Goal: Check status: Check status

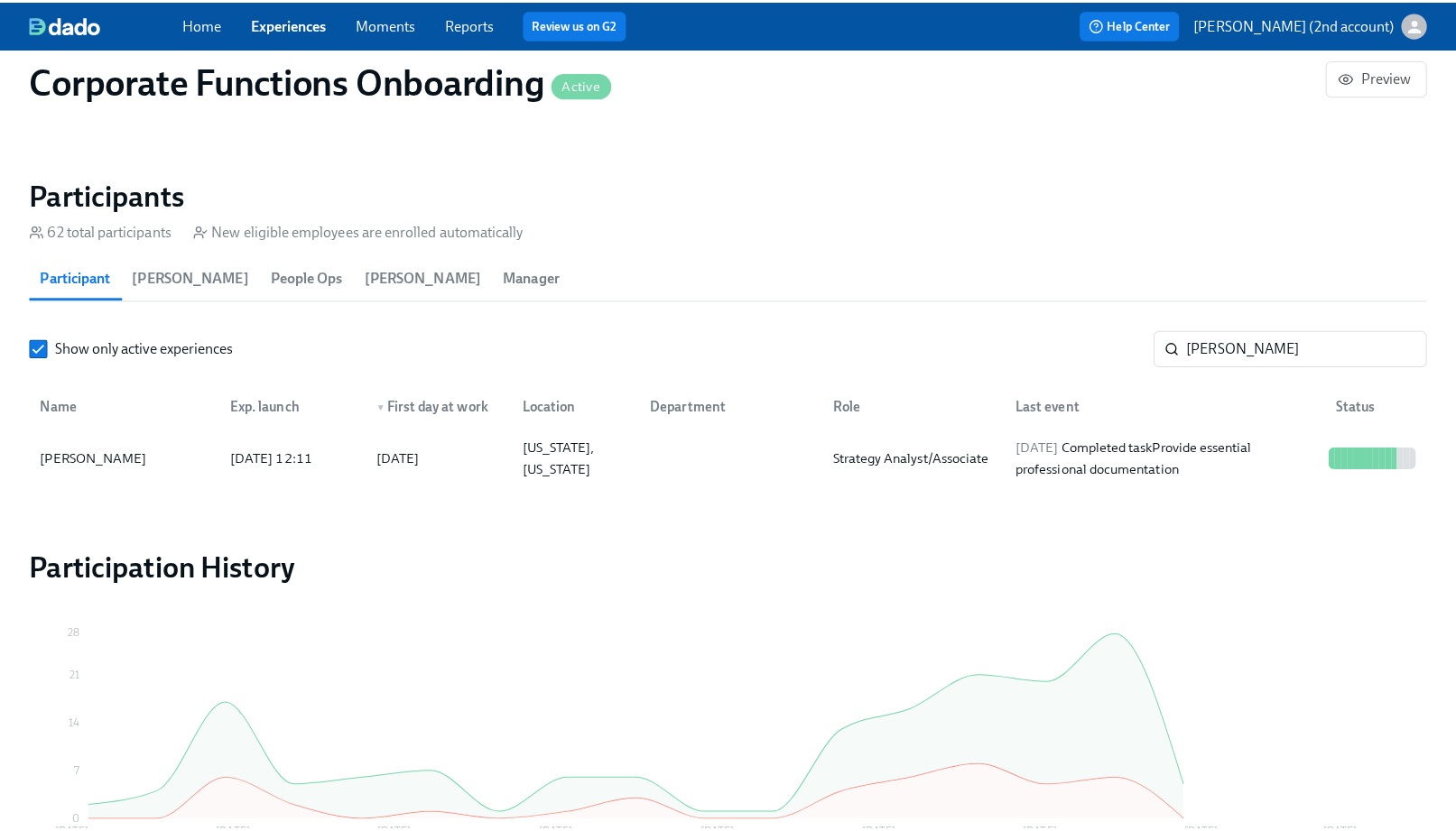
scroll to position [0, 8896]
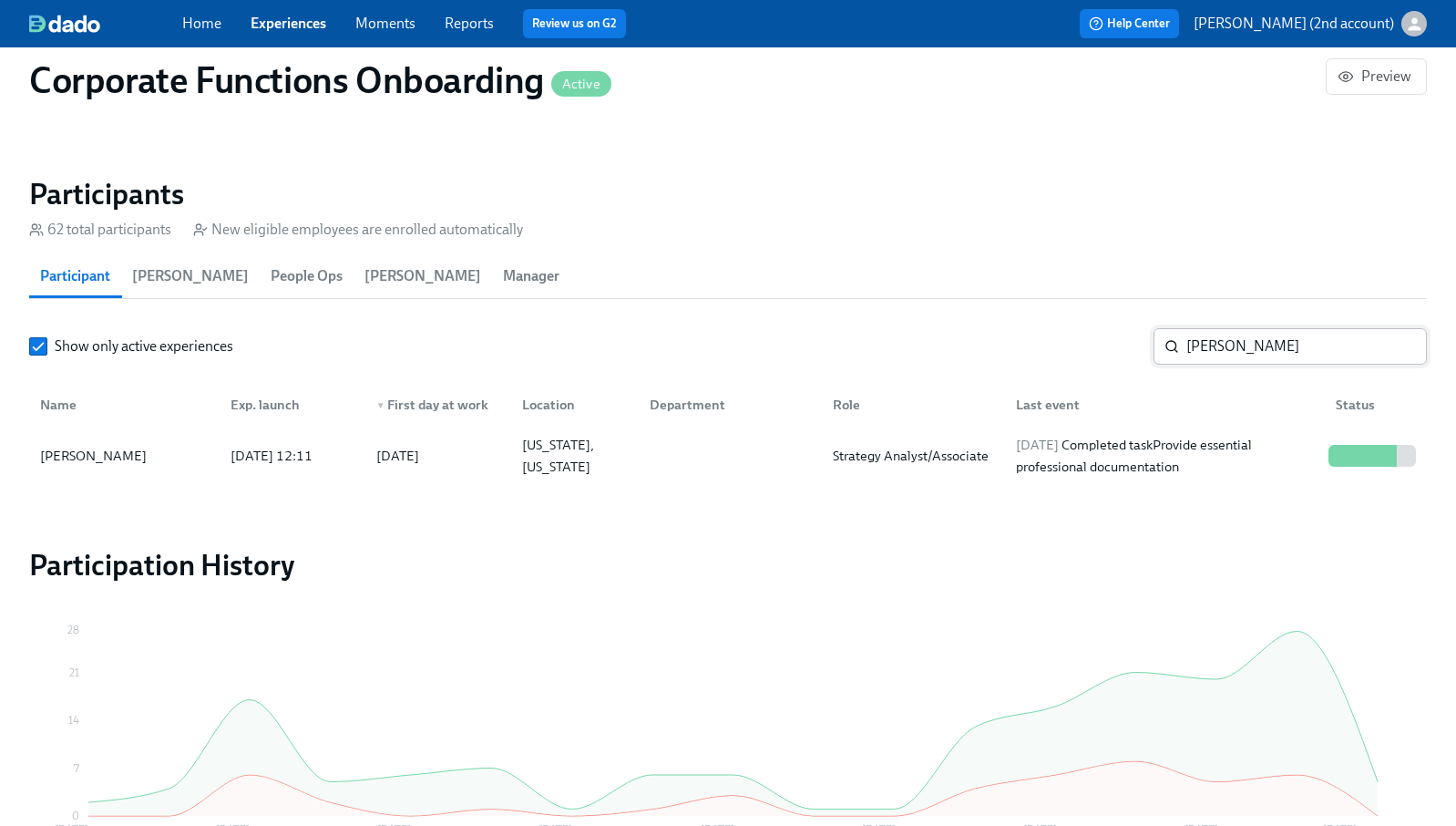
click at [1187, 343] on input "[PERSON_NAME]" at bounding box center [1307, 346] width 241 height 37
click at [1232, 350] on input "[PERSON_NAME]" at bounding box center [1307, 346] width 241 height 37
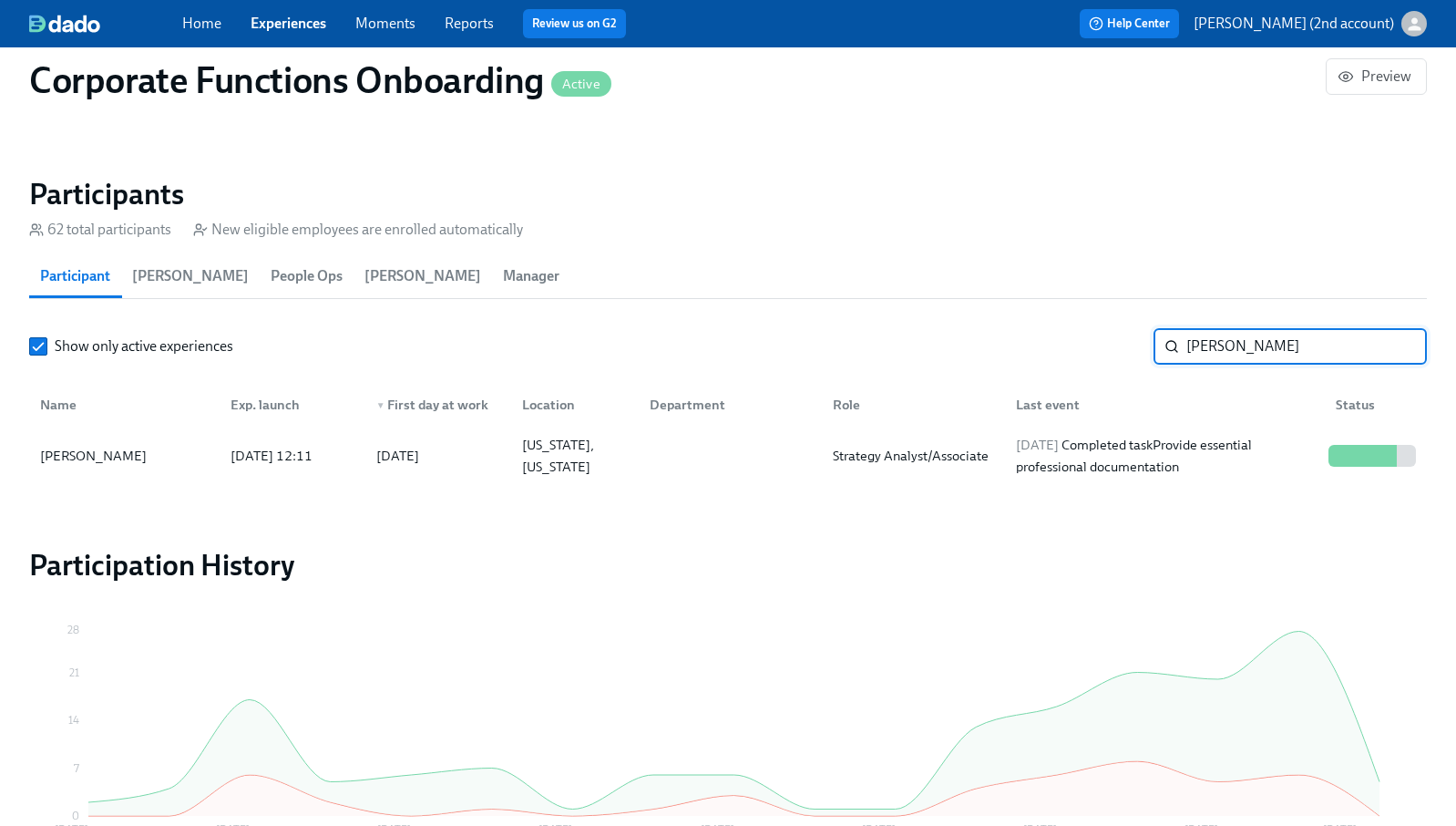
click at [1232, 353] on input "[PERSON_NAME]" at bounding box center [1307, 346] width 241 height 37
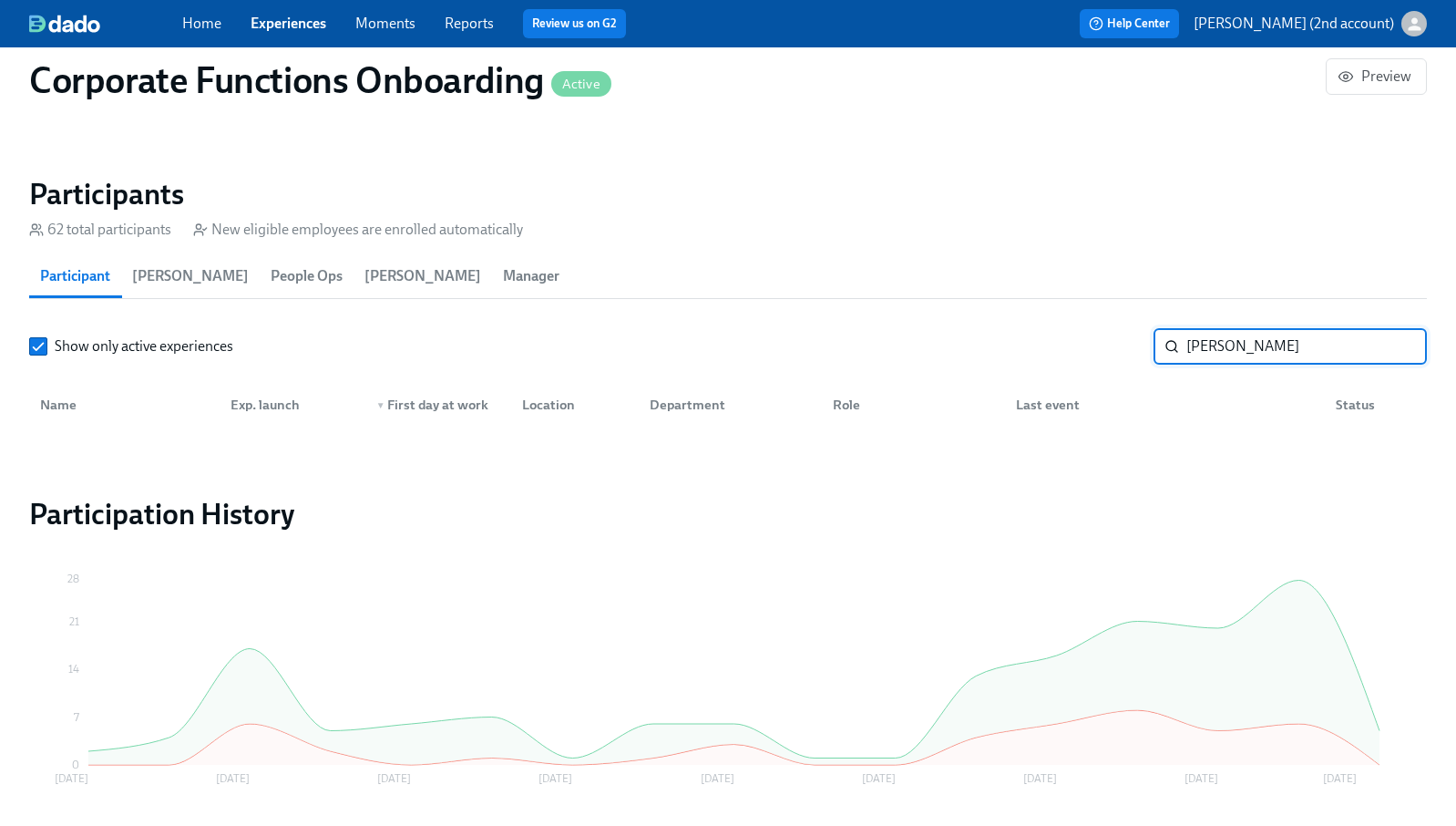
drag, startPoint x: 1290, startPoint y: 352, endPoint x: 1086, endPoint y: 331, distance: 205.1
click at [1086, 331] on div "Show only active experiences [PERSON_NAME] ​" at bounding box center [728, 346] width 1398 height 37
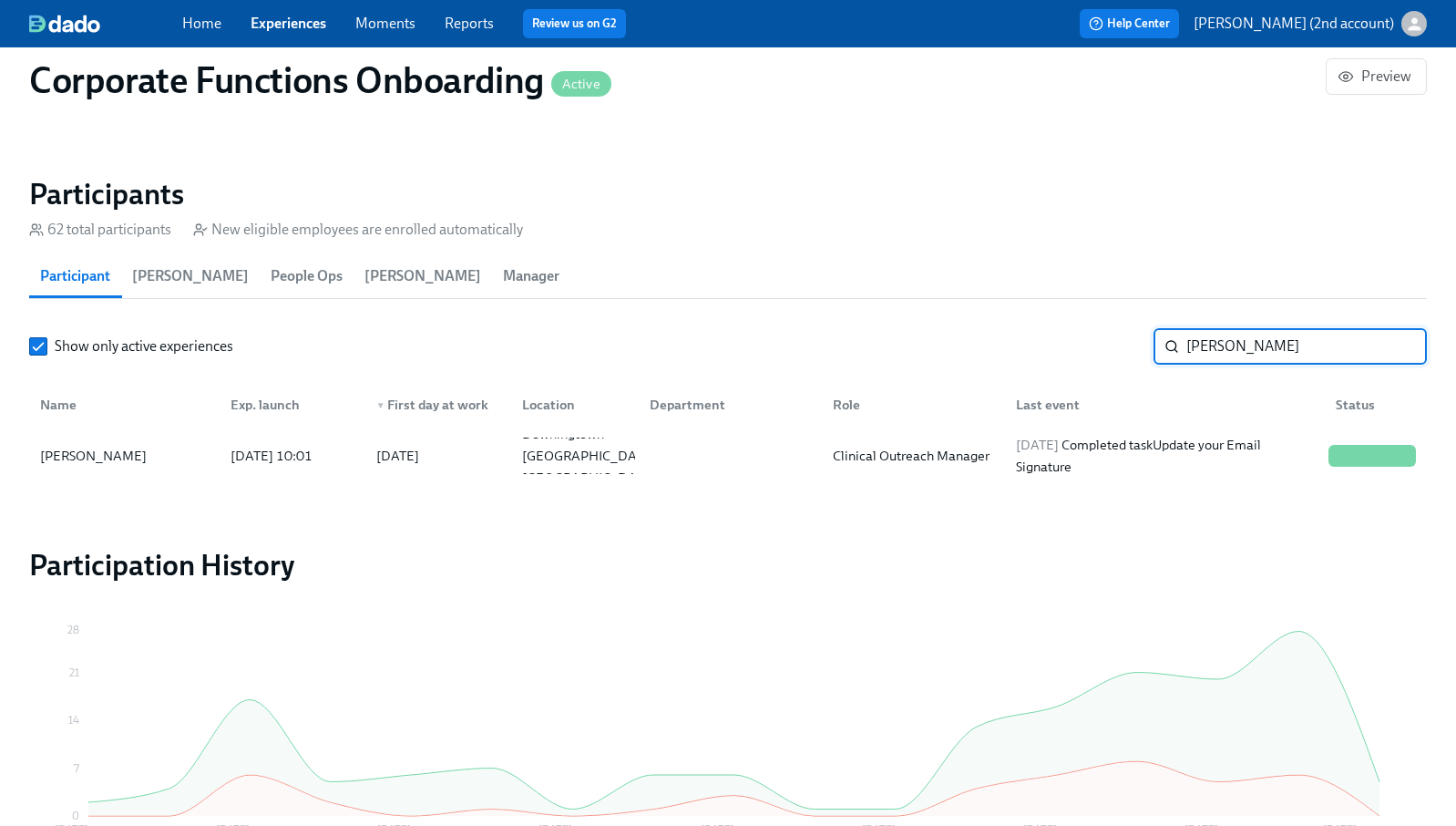
type input "[PERSON_NAME]"
click at [574, 457] on div "[GEOGRAPHIC_DATA], [GEOGRAPHIC_DATA]" at bounding box center [590, 455] width 152 height 44
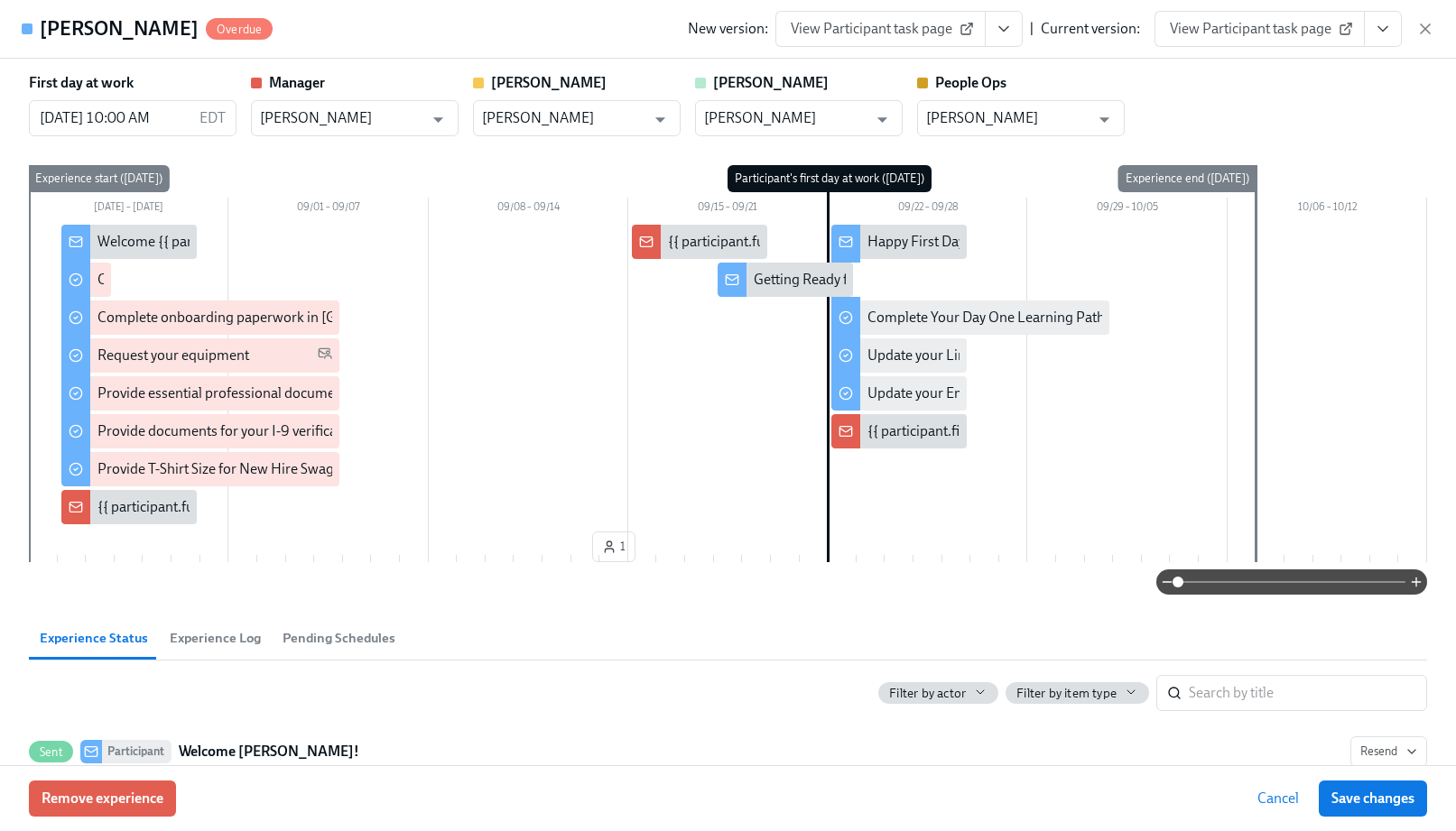
click at [1384, 39] on button "View task page" at bounding box center [1383, 29] width 38 height 36
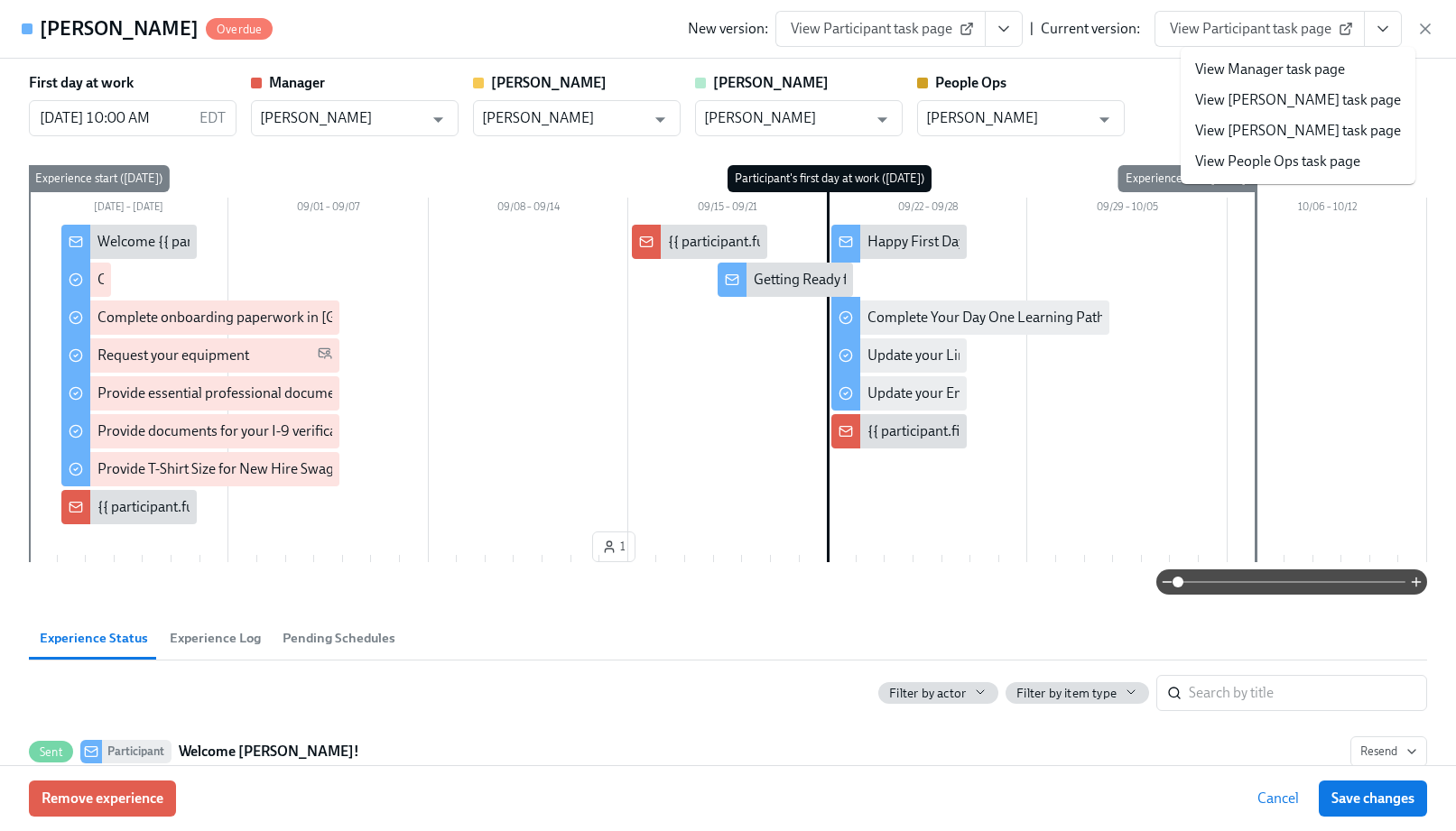
click at [1318, 76] on link "View Manager task page" at bounding box center [1269, 69] width 149 height 20
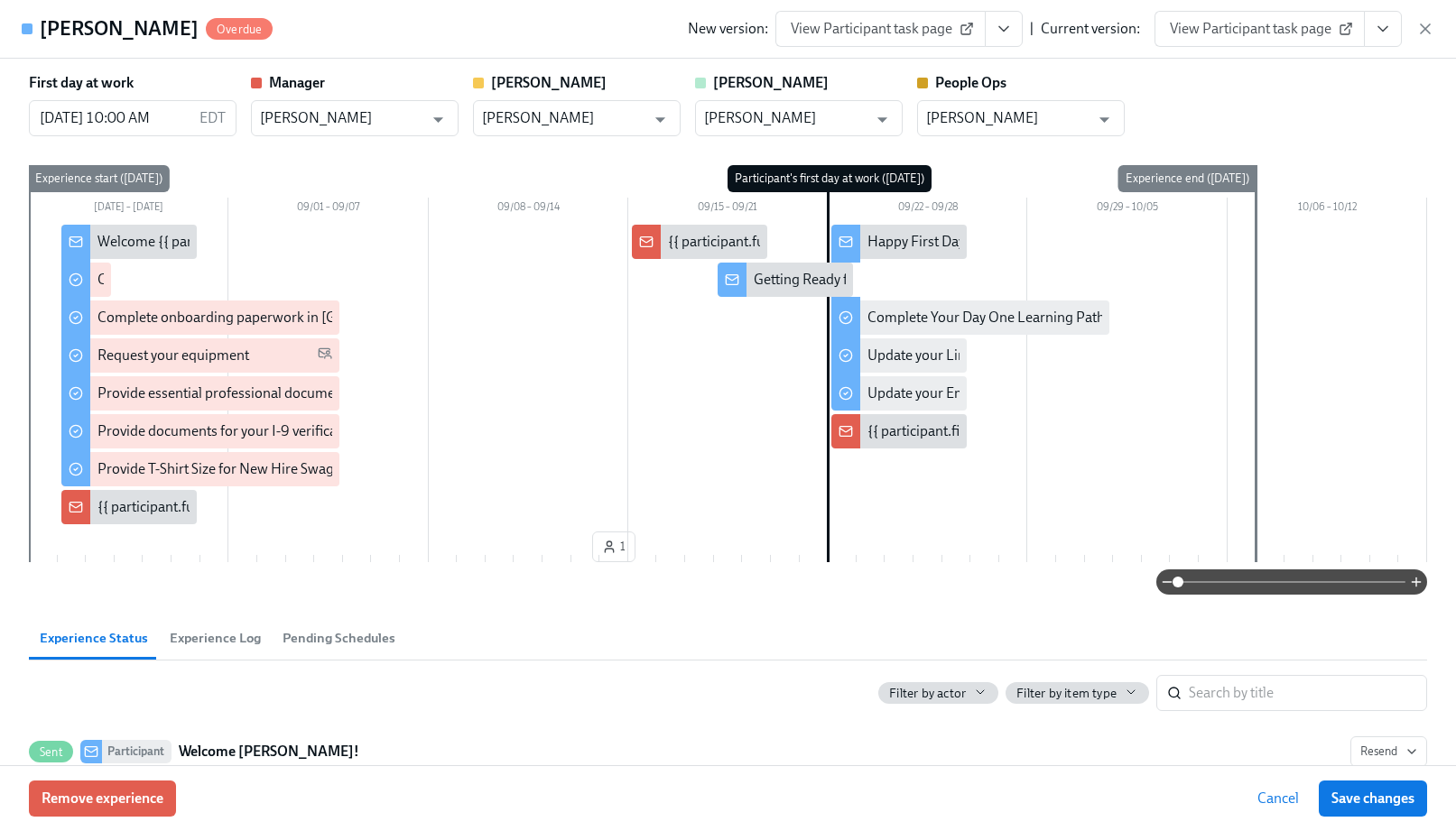
click at [1386, 30] on icon "View task page" at bounding box center [1382, 29] width 18 height 18
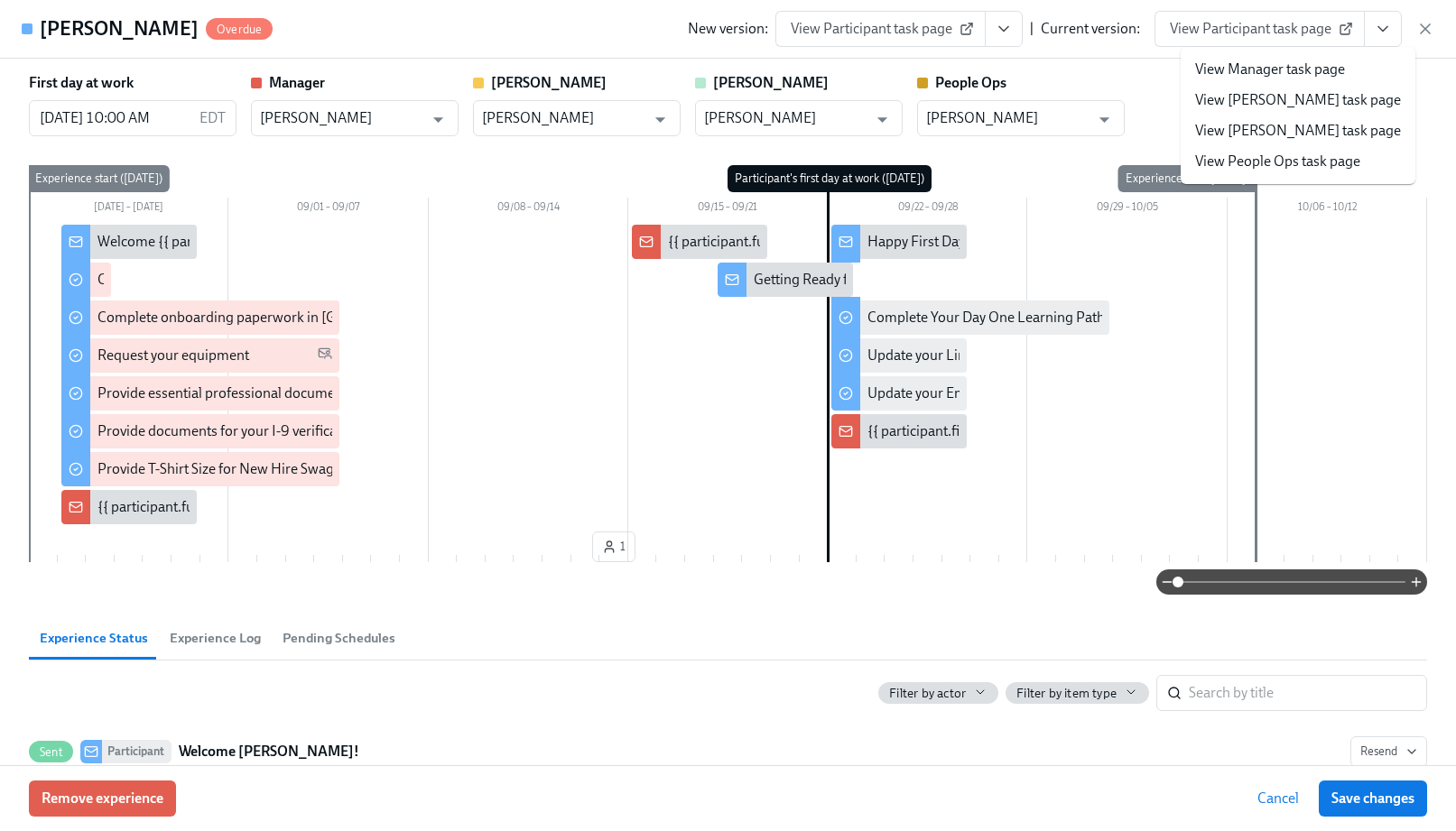
click at [972, 34] on icon at bounding box center [966, 29] width 14 height 14
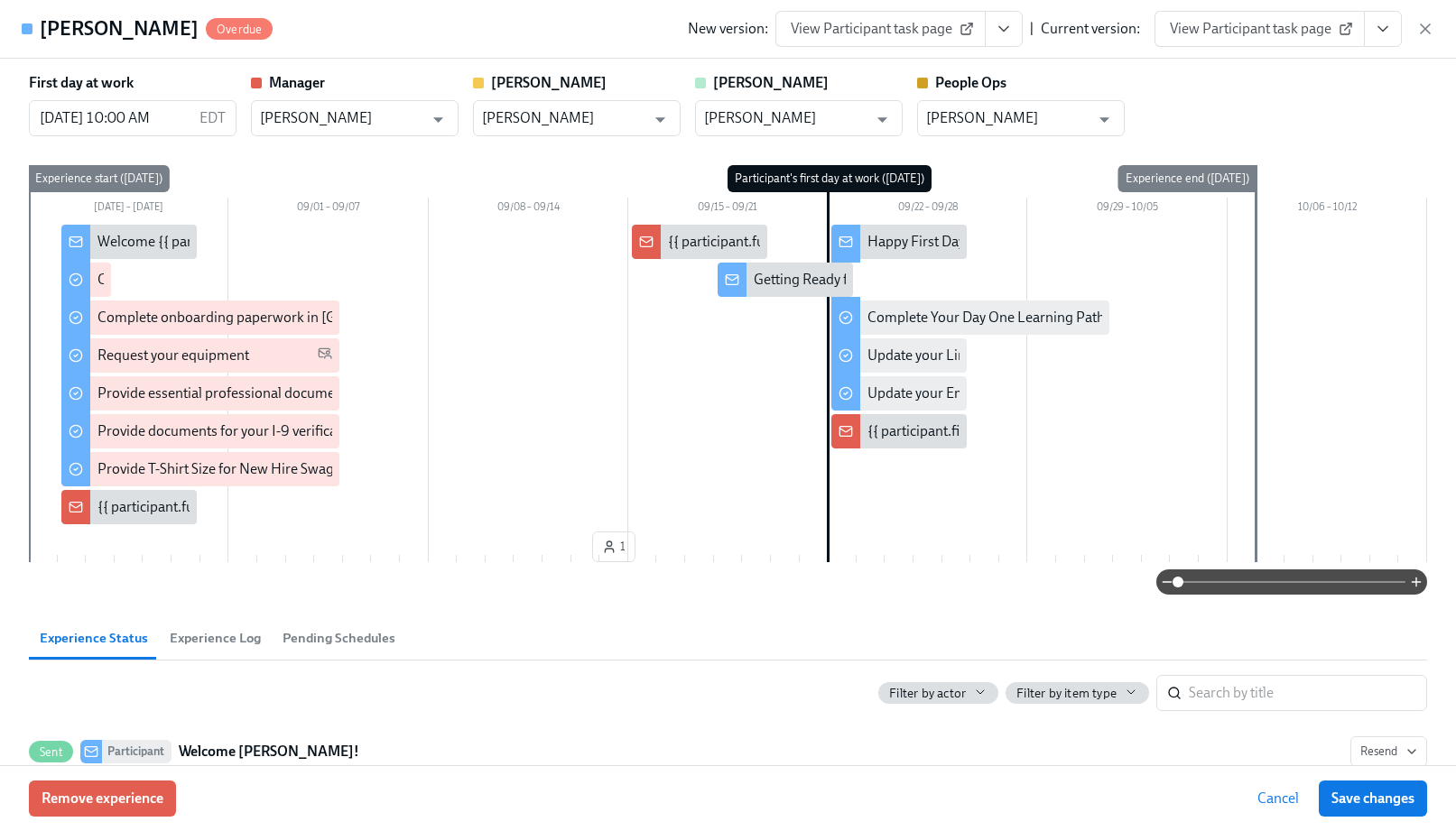
click at [1375, 34] on icon "View task page" at bounding box center [1382, 29] width 18 height 18
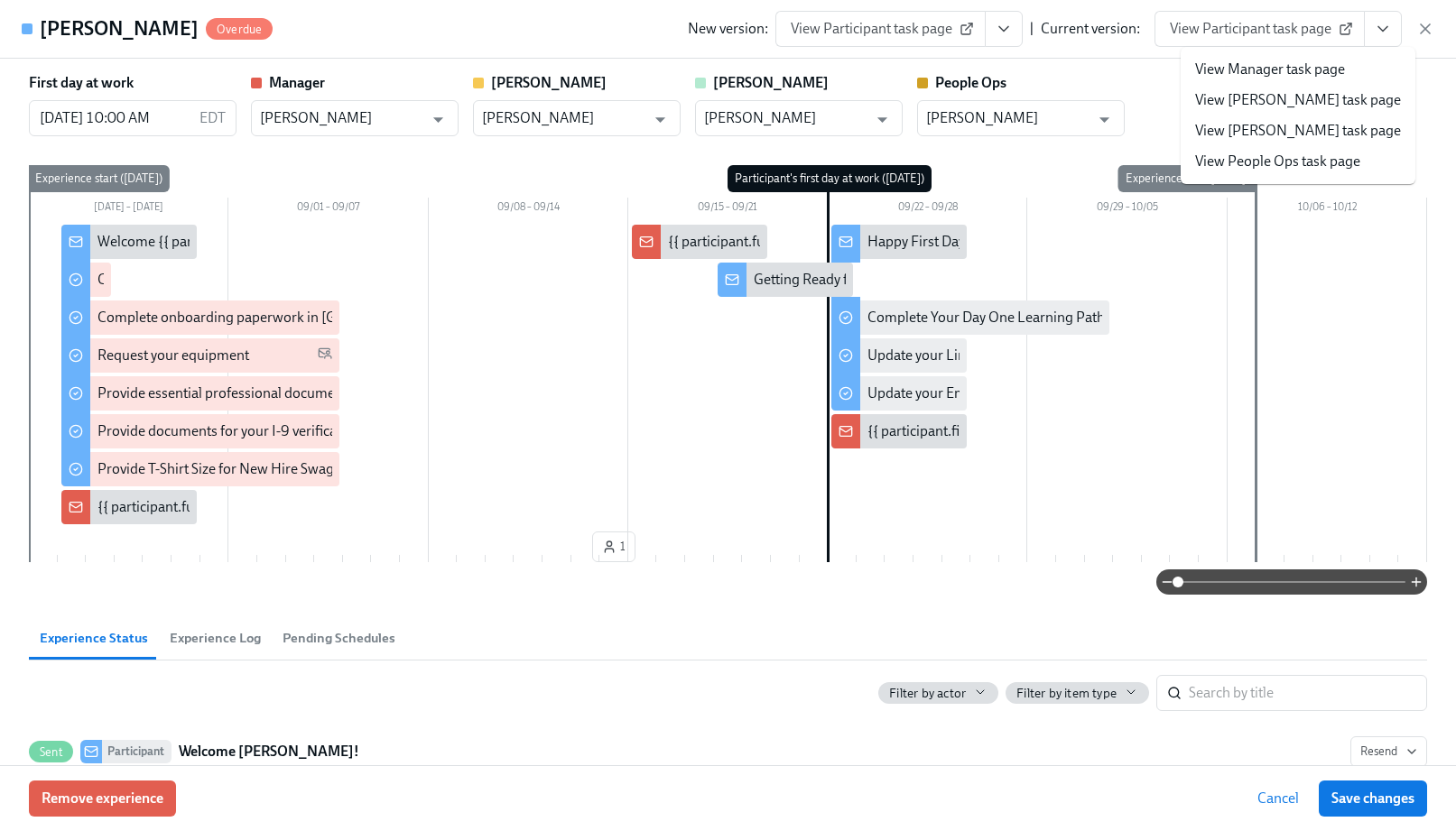
click at [1358, 68] on li "View Manager task page" at bounding box center [1297, 70] width 235 height 31
click at [1269, 75] on link "View Manager task page" at bounding box center [1269, 69] width 149 height 20
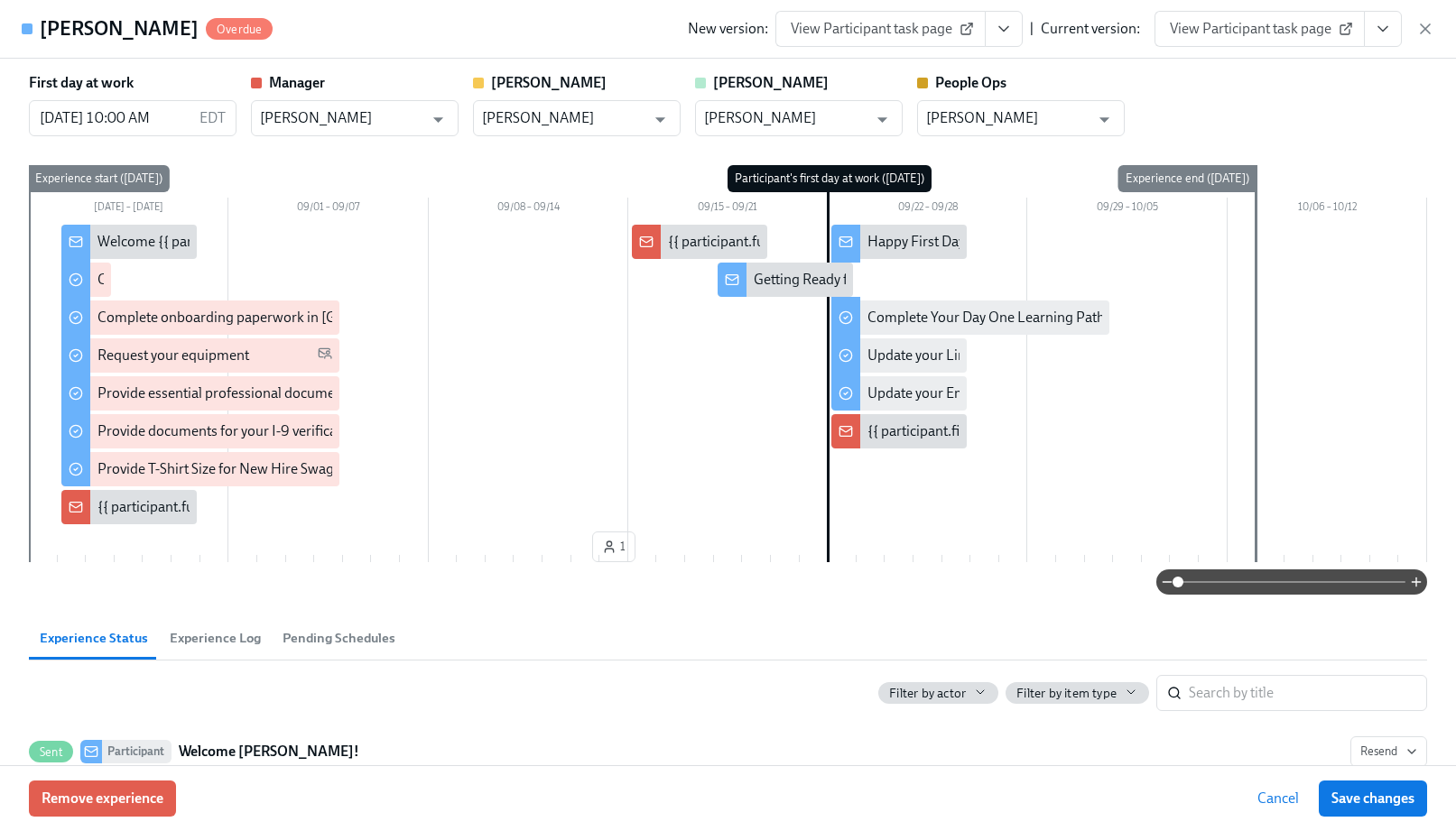
click at [1376, 35] on icon "View task page" at bounding box center [1382, 29] width 18 height 18
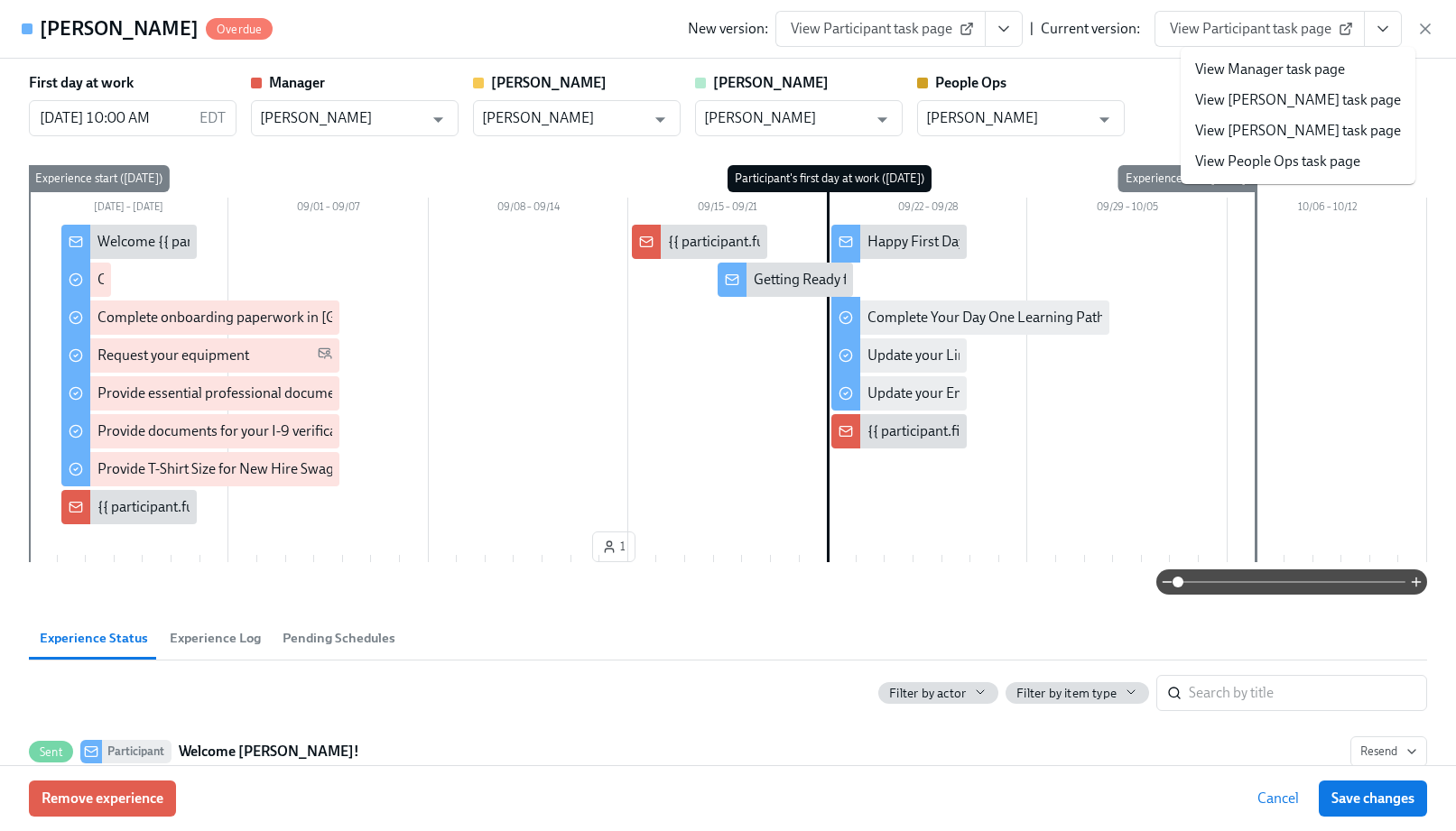
click at [1330, 131] on link "View [PERSON_NAME] task page" at bounding box center [1297, 130] width 206 height 20
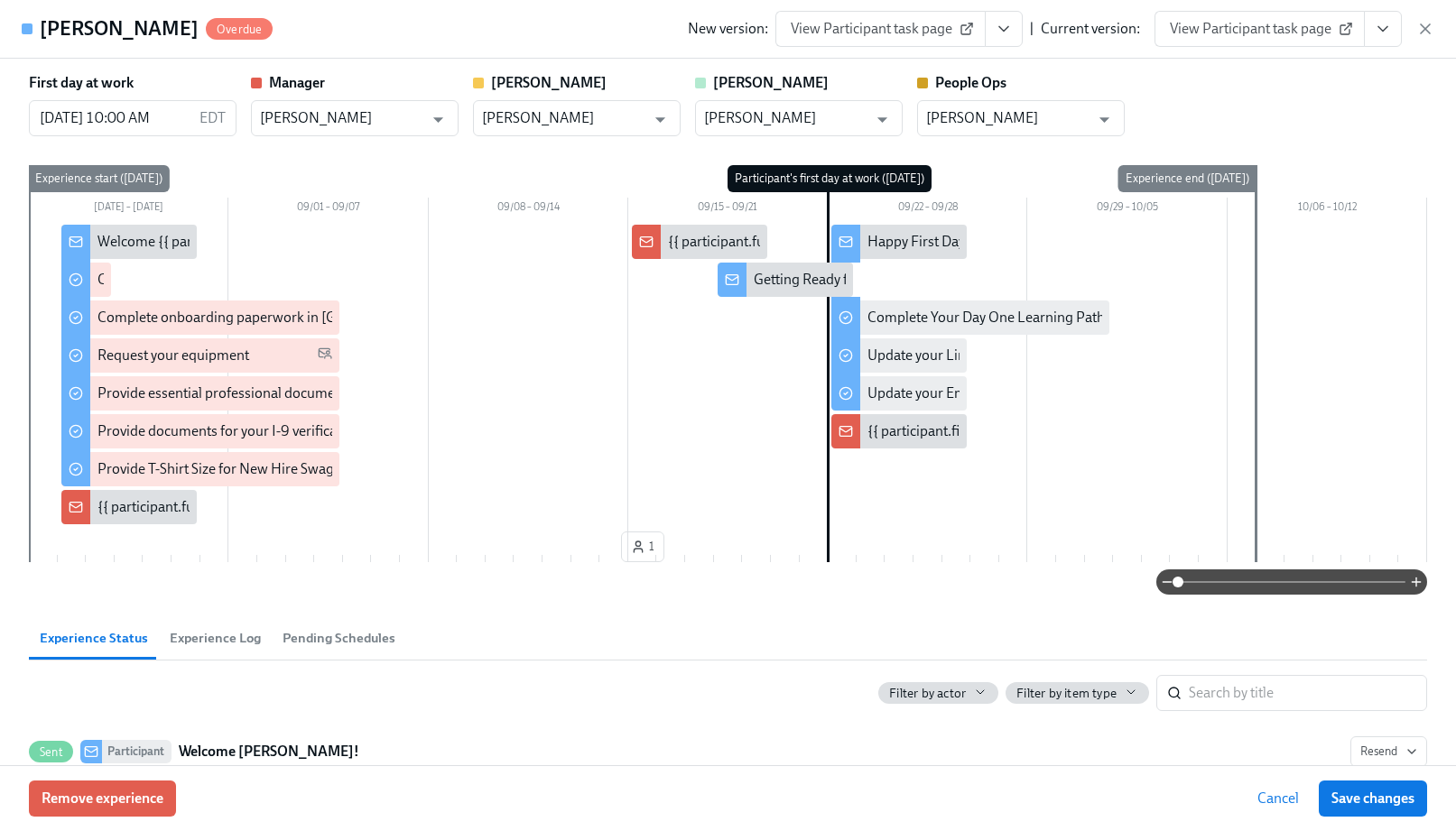
click at [1183, 70] on div "First day at work [DATE] 10:00 AM EDT ​ Manager [PERSON_NAME] ​ [PERSON_NAME] ​…" at bounding box center [728, 412] width 1456 height 707
click at [1342, 30] on icon at bounding box center [1345, 29] width 14 height 14
